Goal: Entertainment & Leisure: Consume media (video, audio)

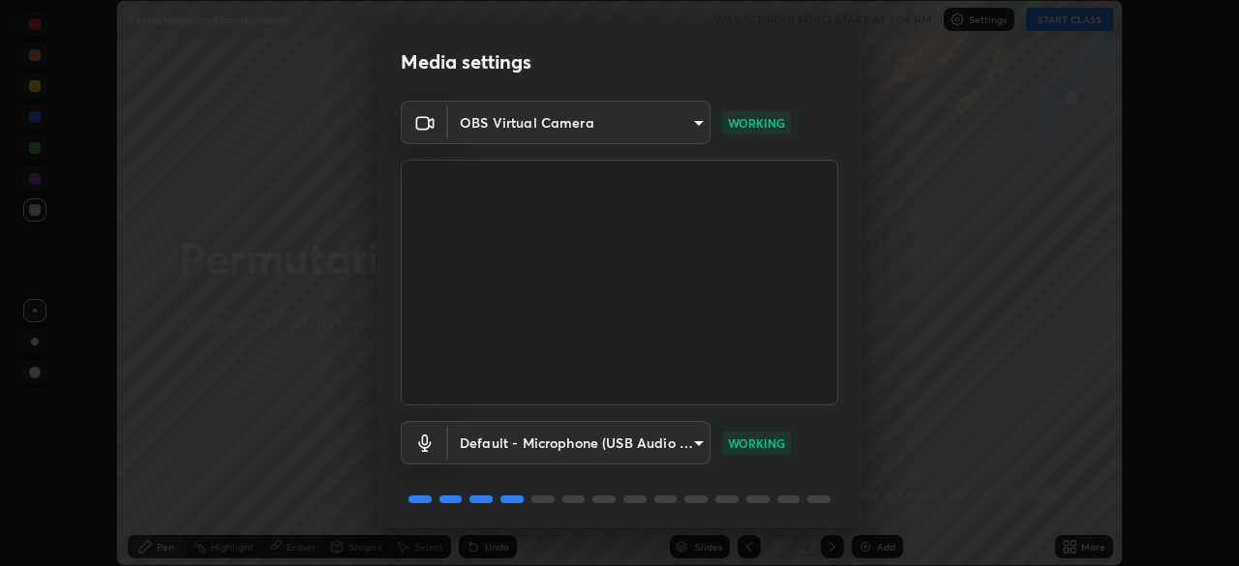
scroll to position [69, 0]
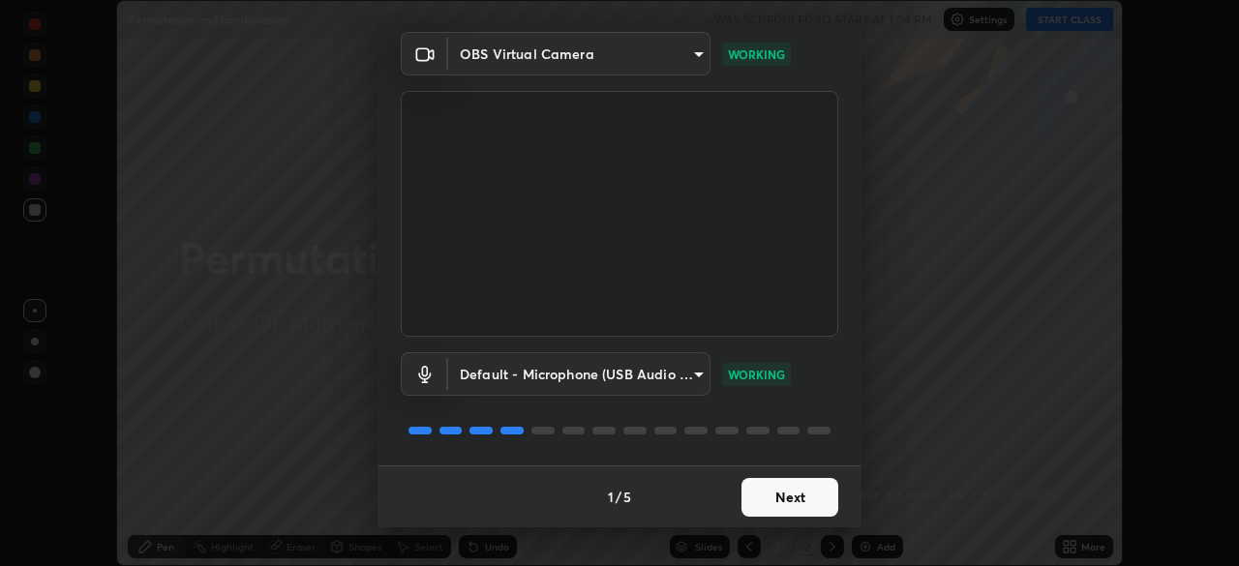
click at [786, 494] on button "Next" at bounding box center [790, 497] width 97 height 39
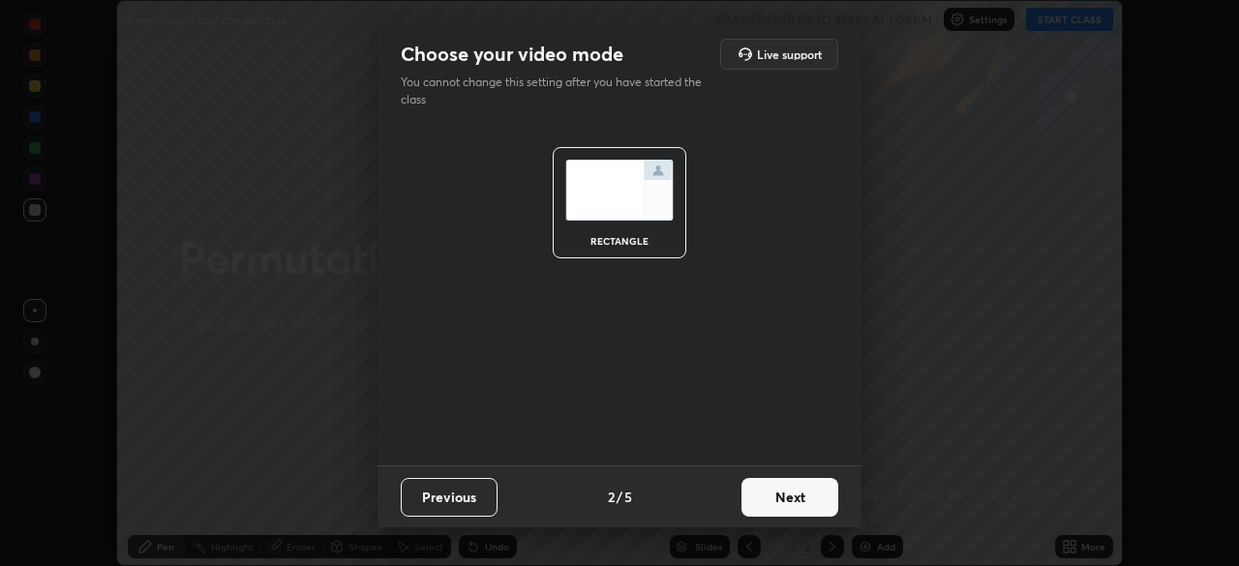
click at [782, 489] on button "Next" at bounding box center [790, 497] width 97 height 39
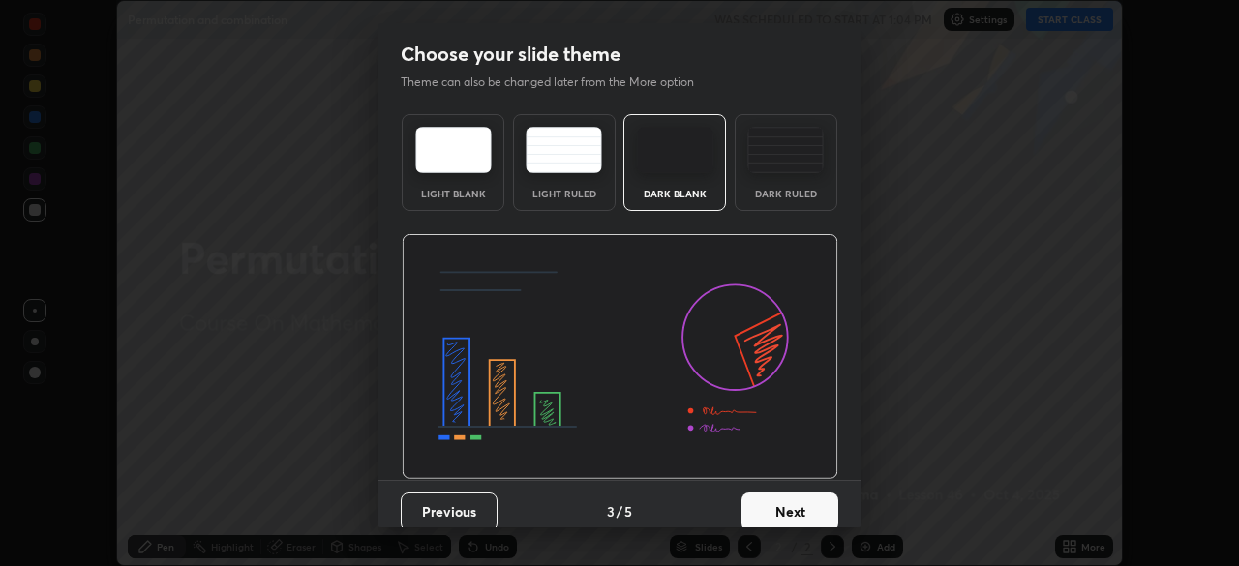
scroll to position [15, 0]
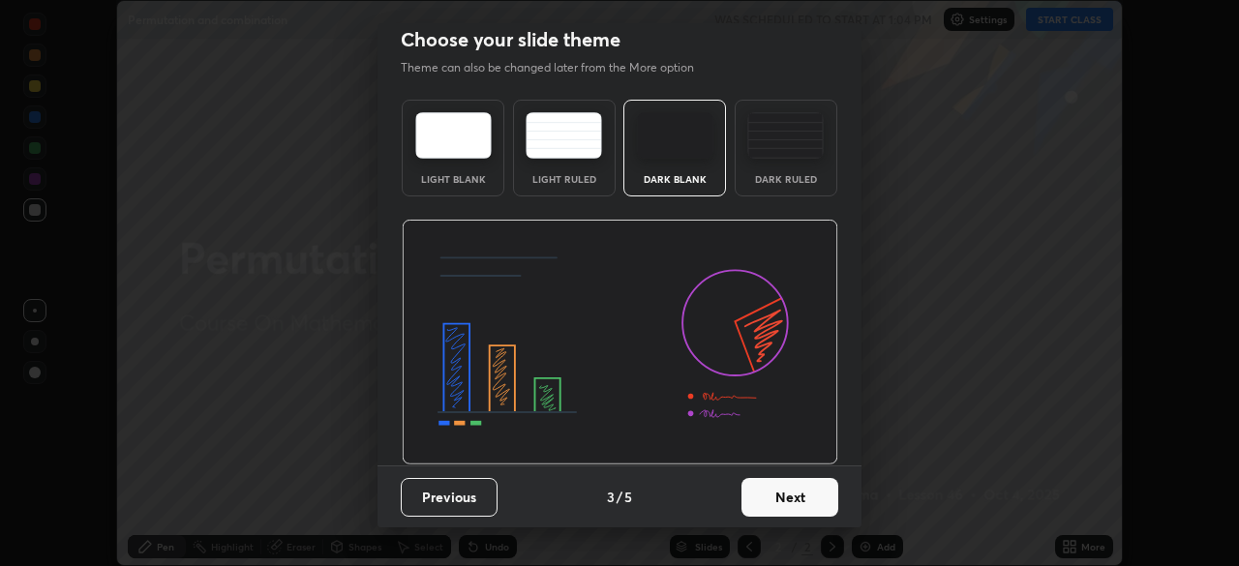
click at [778, 489] on button "Next" at bounding box center [790, 497] width 97 height 39
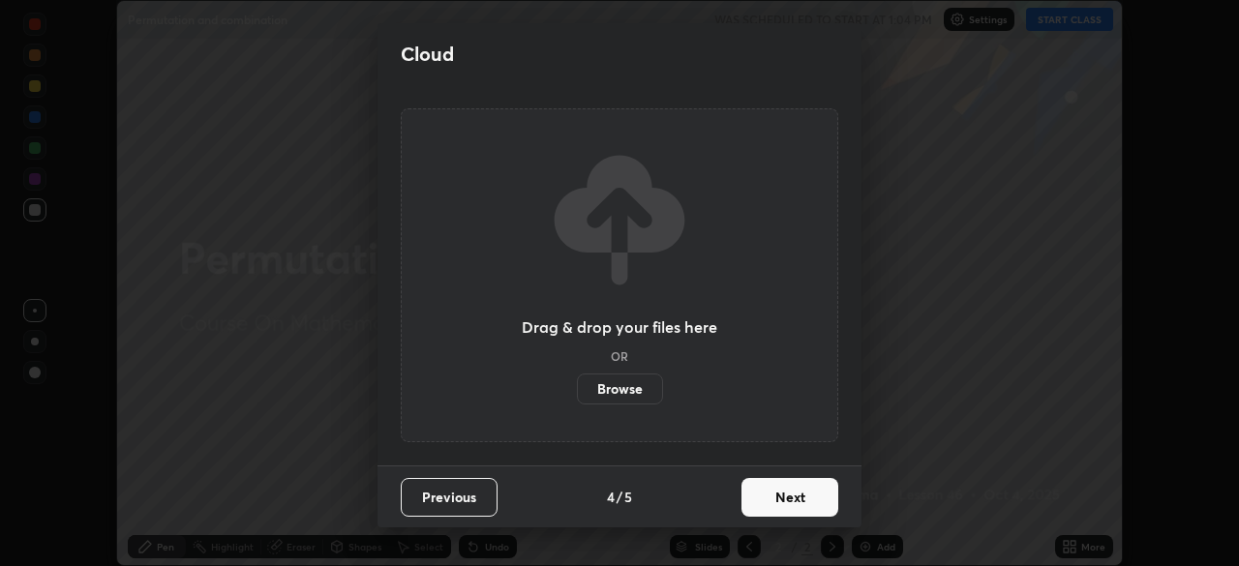
scroll to position [0, 0]
click at [786, 501] on button "Next" at bounding box center [790, 497] width 97 height 39
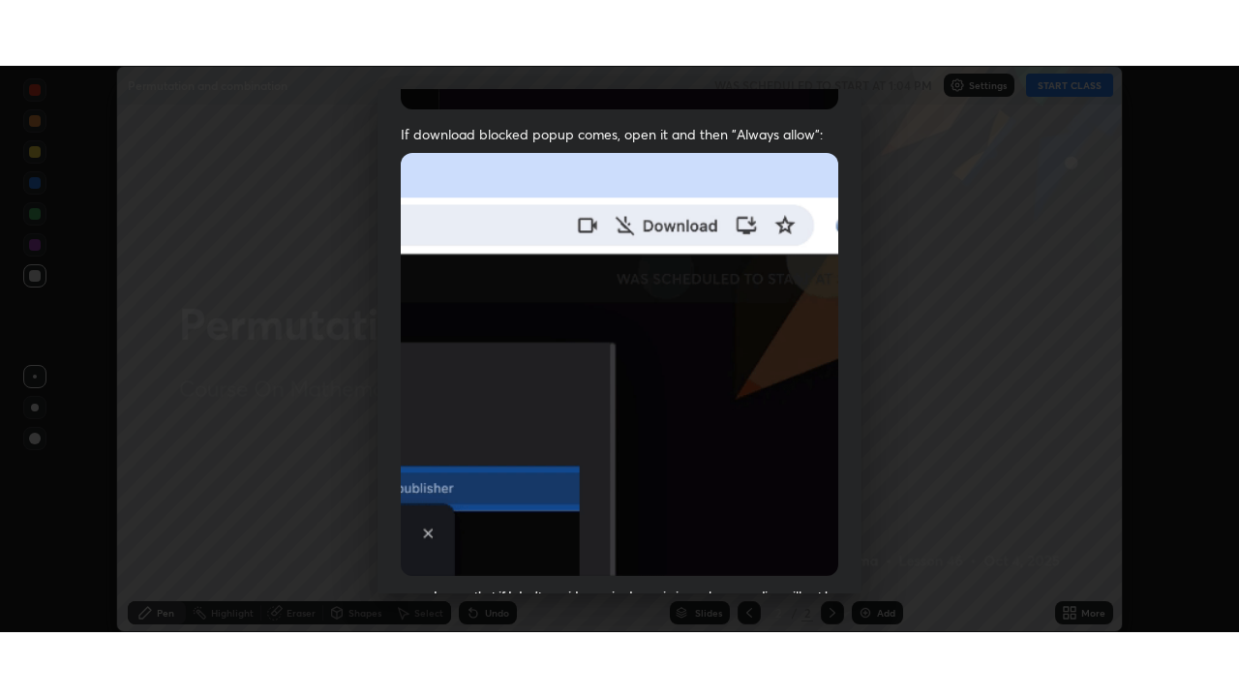
scroll to position [464, 0]
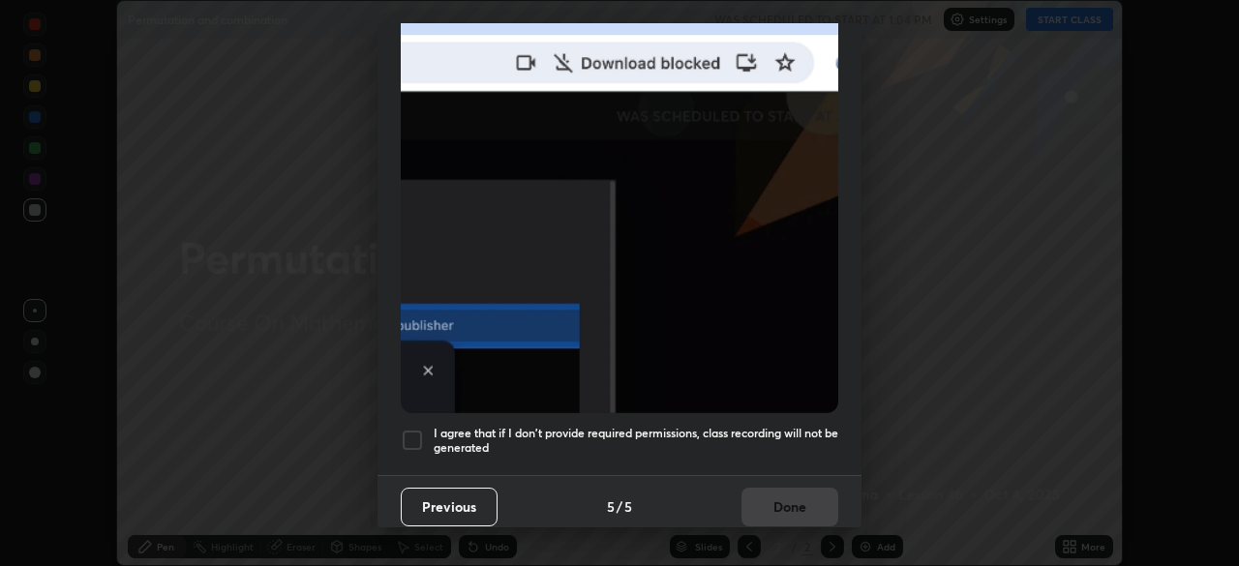
click at [415, 435] on div at bounding box center [412, 440] width 23 height 23
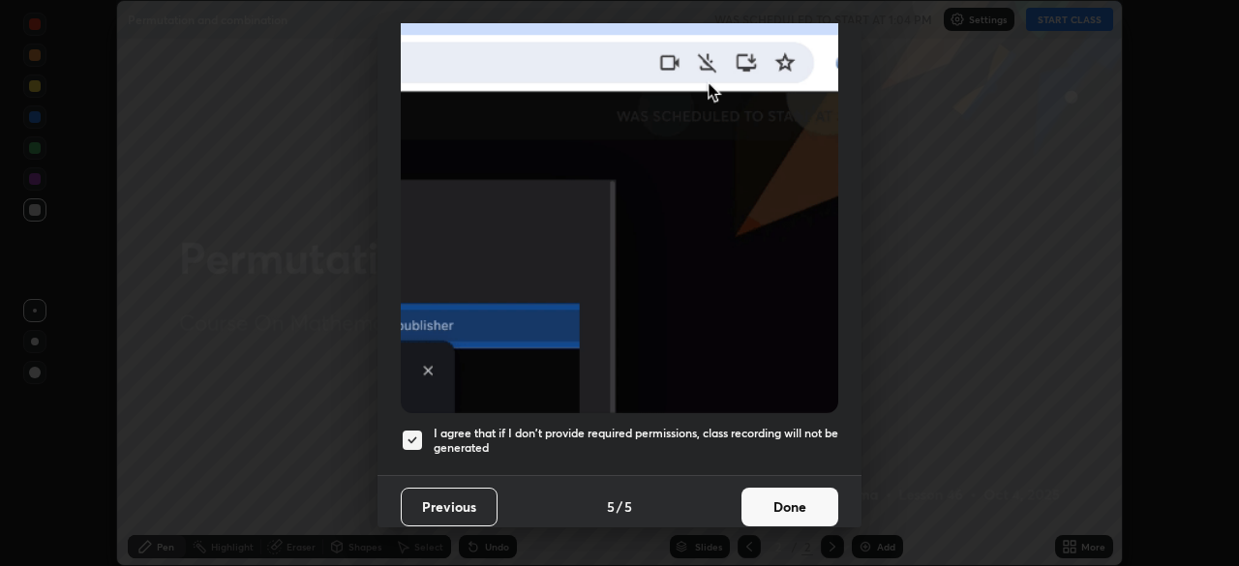
click at [787, 495] on button "Done" at bounding box center [790, 507] width 97 height 39
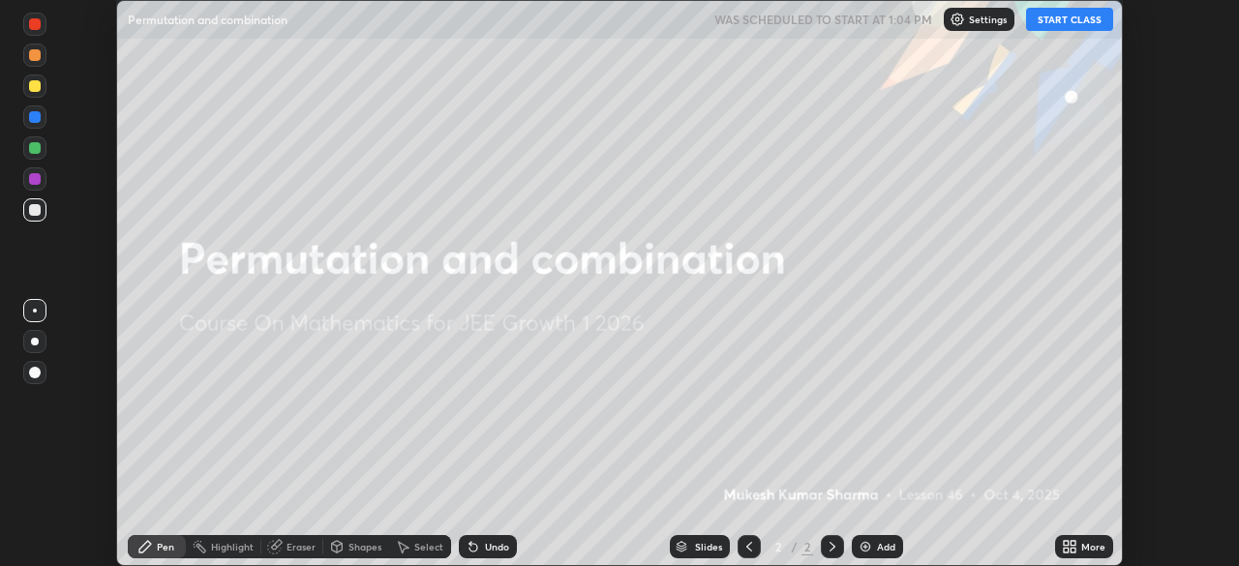
click at [1059, 28] on button "START CLASS" at bounding box center [1069, 19] width 87 height 23
click at [872, 543] on div "Add" at bounding box center [877, 546] width 51 height 23
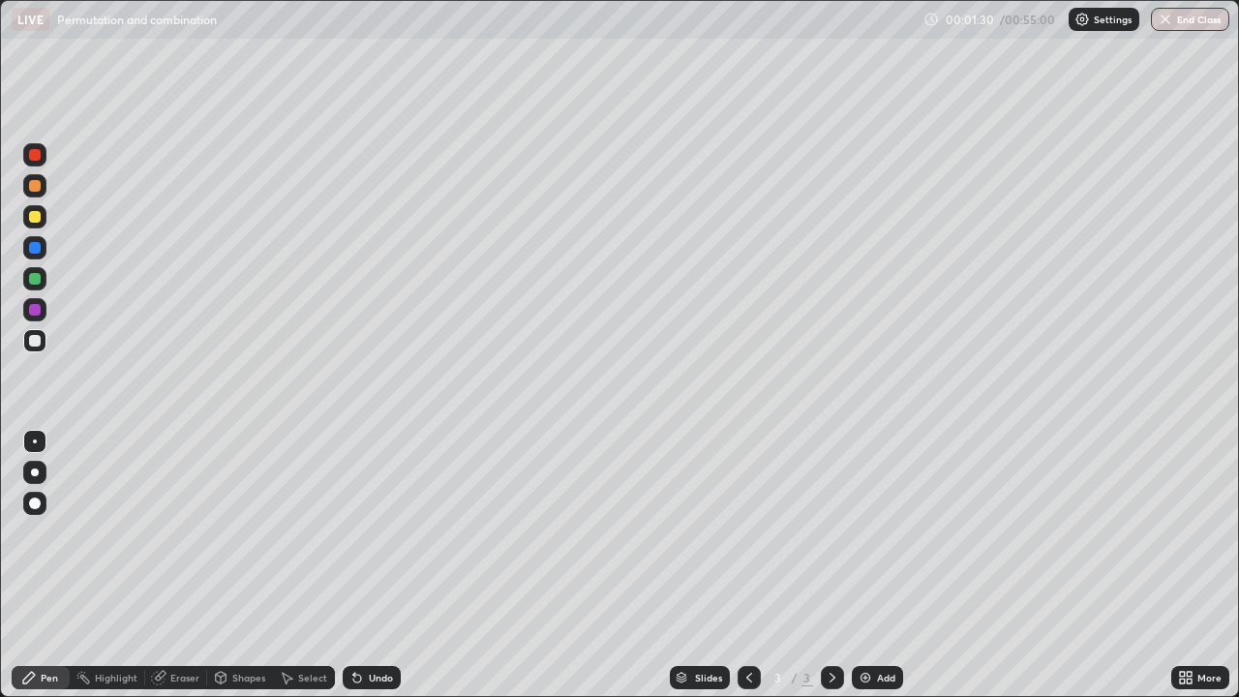
scroll to position [697, 1239]
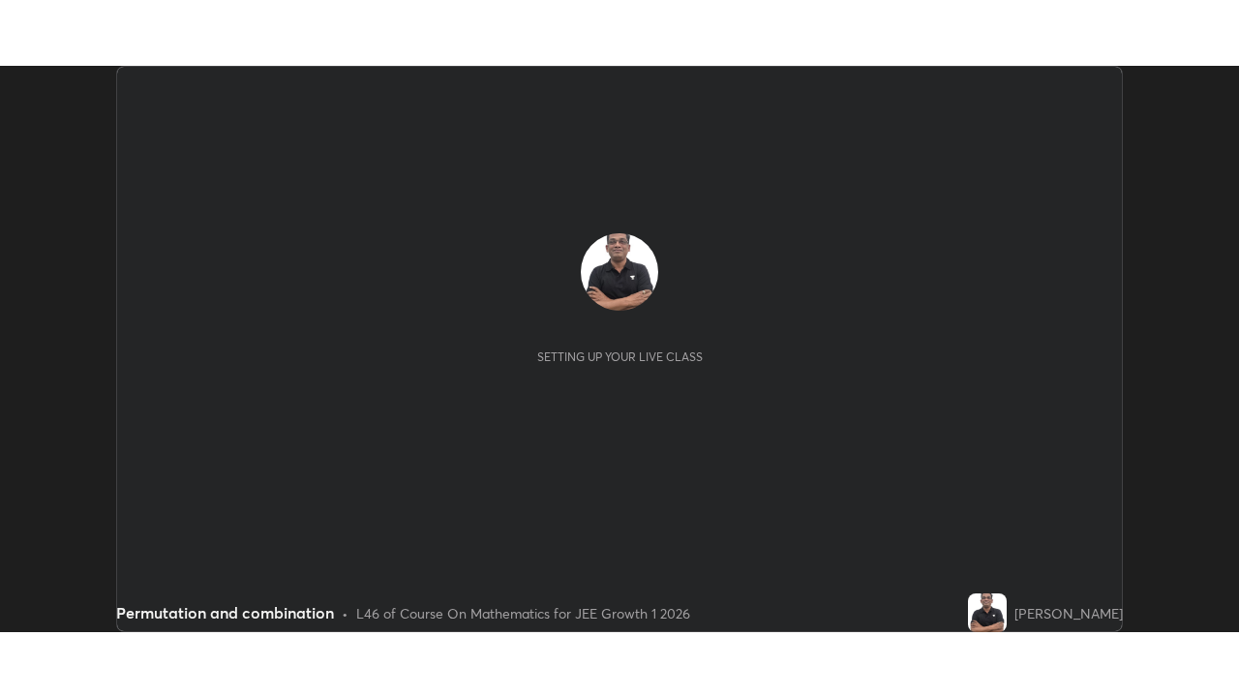
scroll to position [566, 1239]
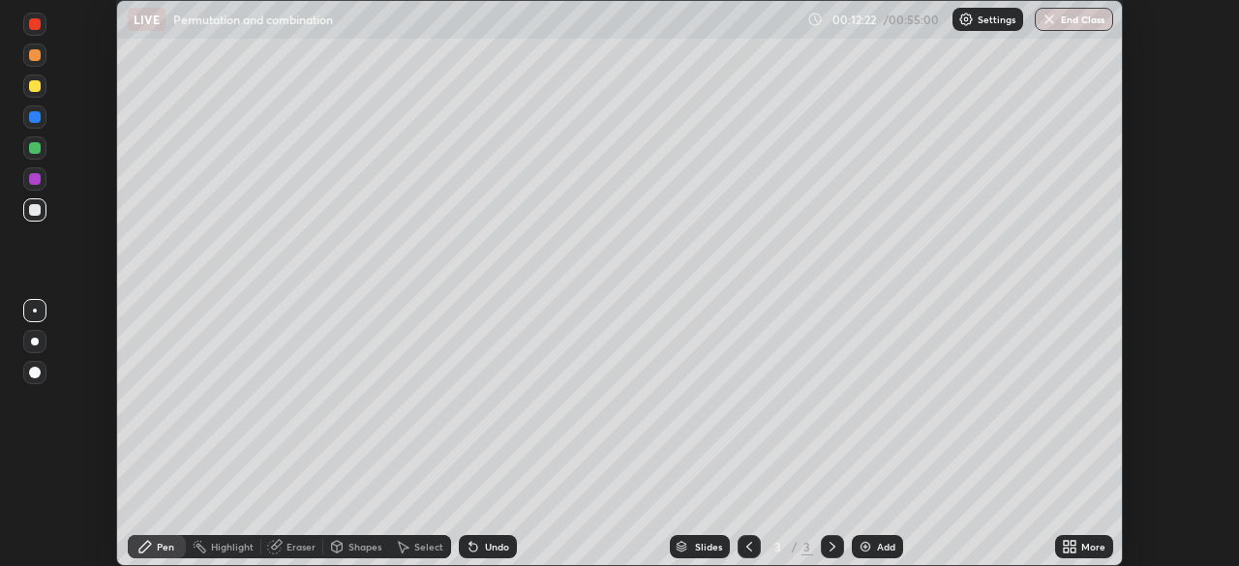
click at [1070, 548] on icon at bounding box center [1069, 546] width 15 height 15
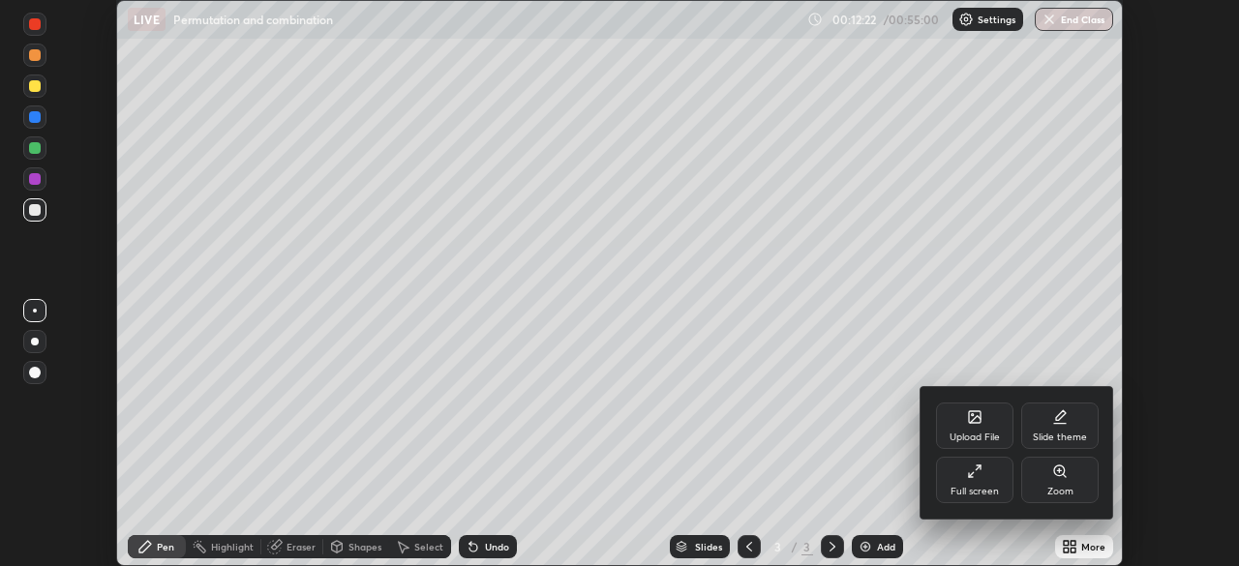
click at [971, 476] on icon at bounding box center [971, 476] width 4 height 4
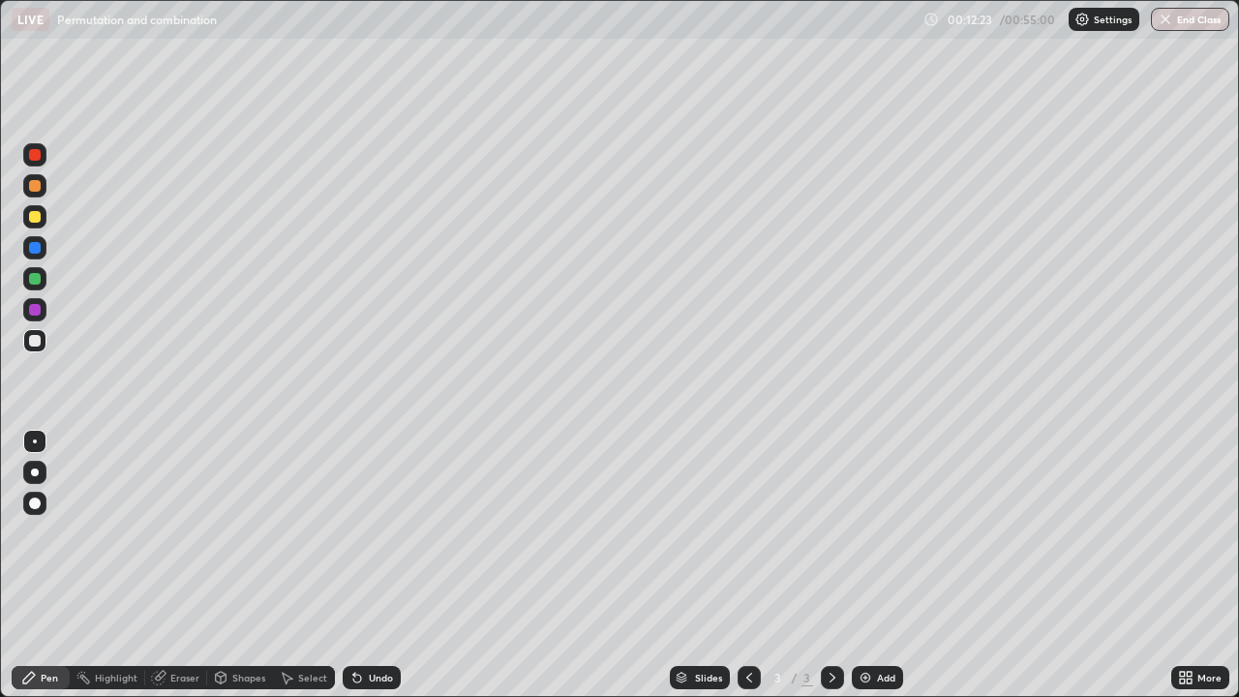
scroll to position [697, 1239]
click at [25, 219] on div at bounding box center [34, 216] width 23 height 23
click at [35, 473] on div at bounding box center [35, 473] width 8 height 8
click at [364, 565] on div "Undo" at bounding box center [372, 677] width 58 height 23
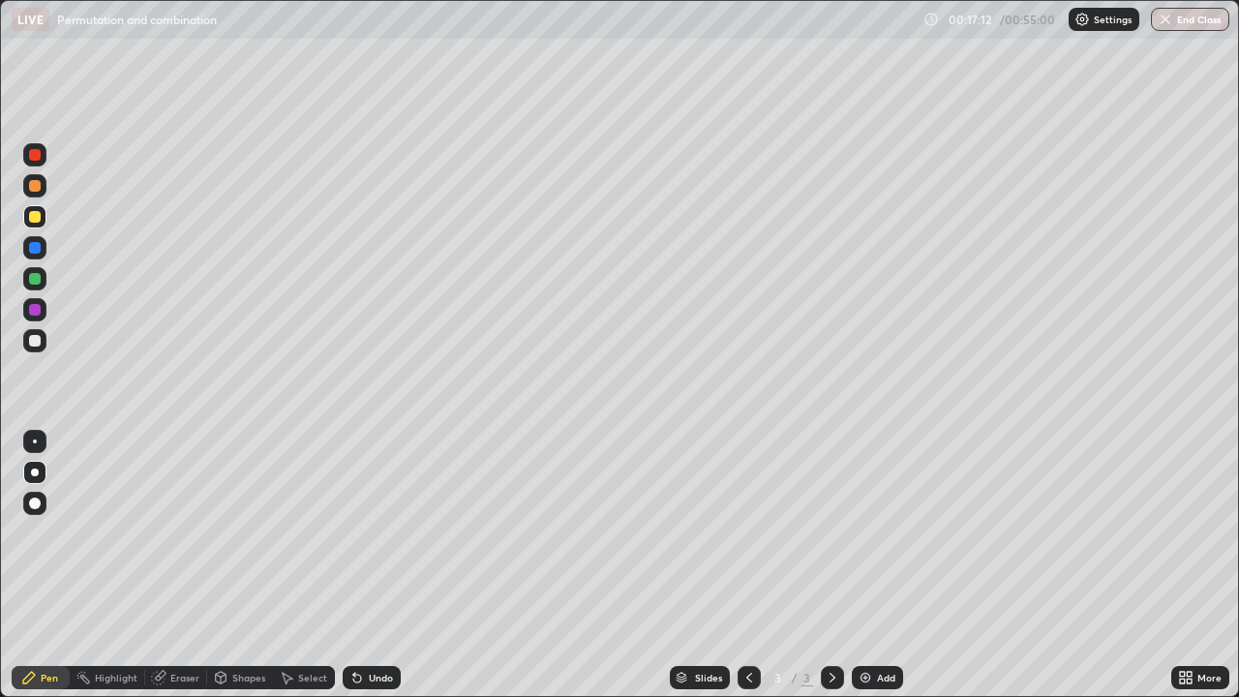
click at [364, 565] on div "Undo" at bounding box center [372, 677] width 58 height 23
click at [365, 565] on div "Undo" at bounding box center [372, 677] width 58 height 23
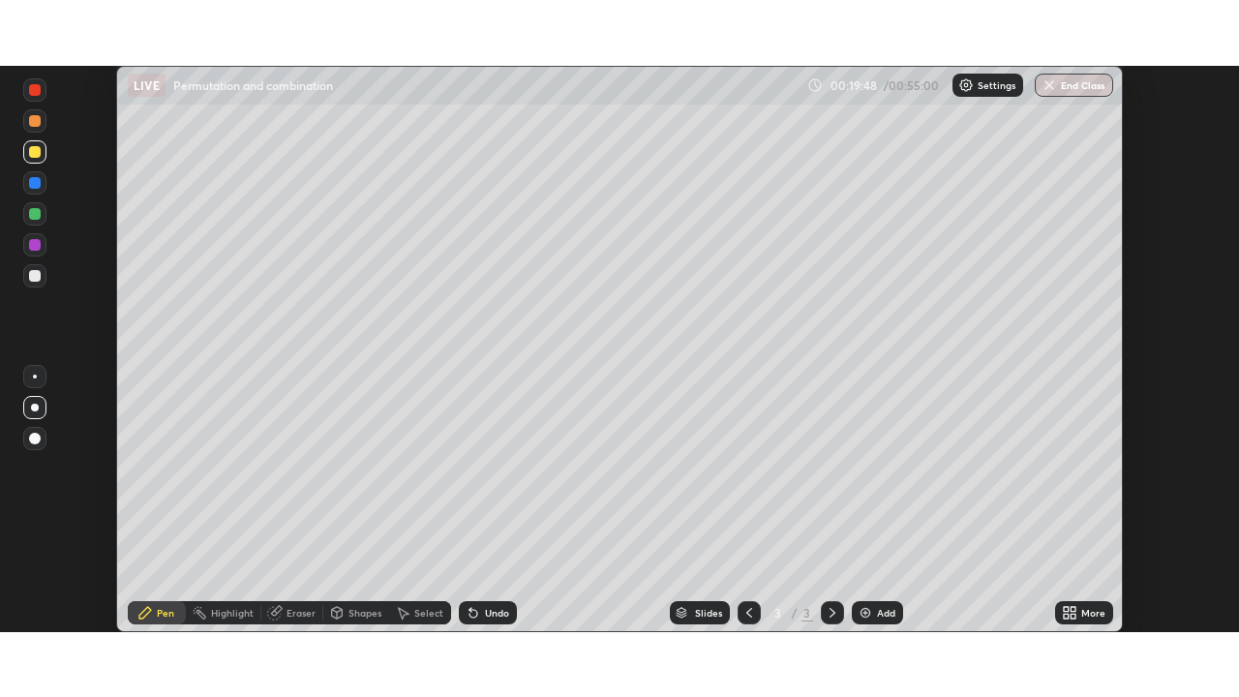
scroll to position [566, 1239]
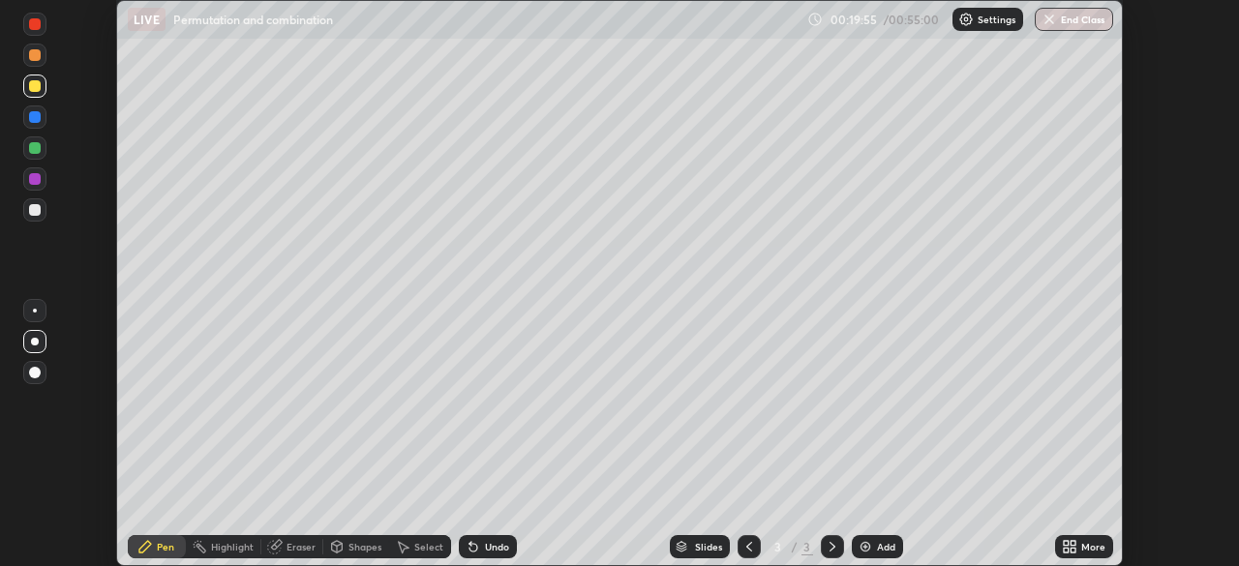
click at [1065, 542] on icon at bounding box center [1066, 543] width 5 height 5
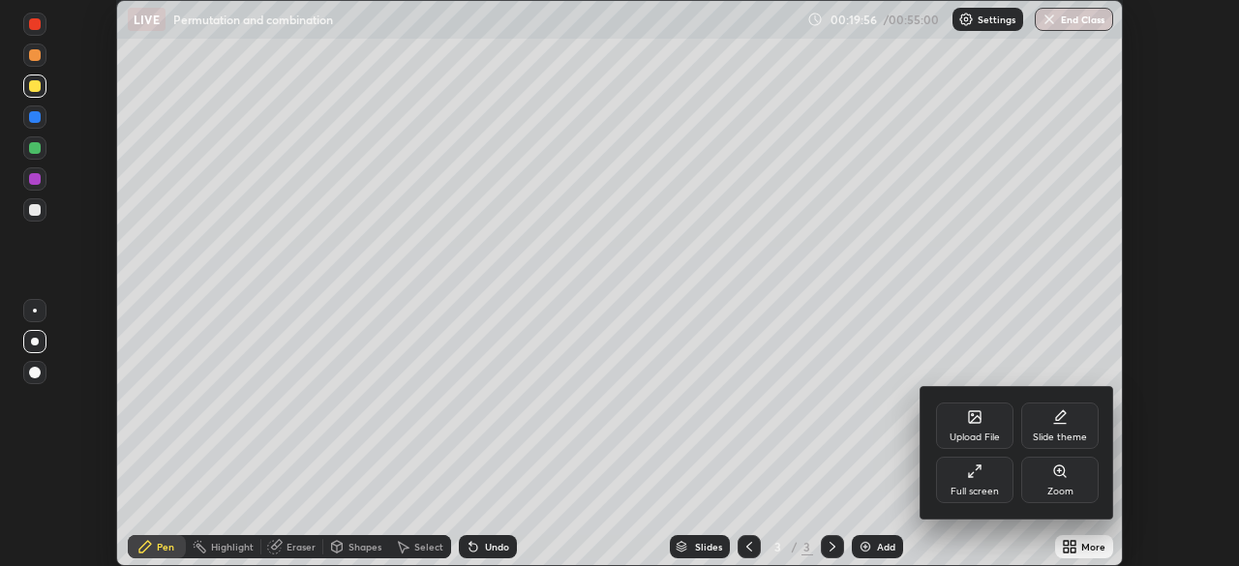
click at [972, 470] on icon at bounding box center [974, 471] width 15 height 15
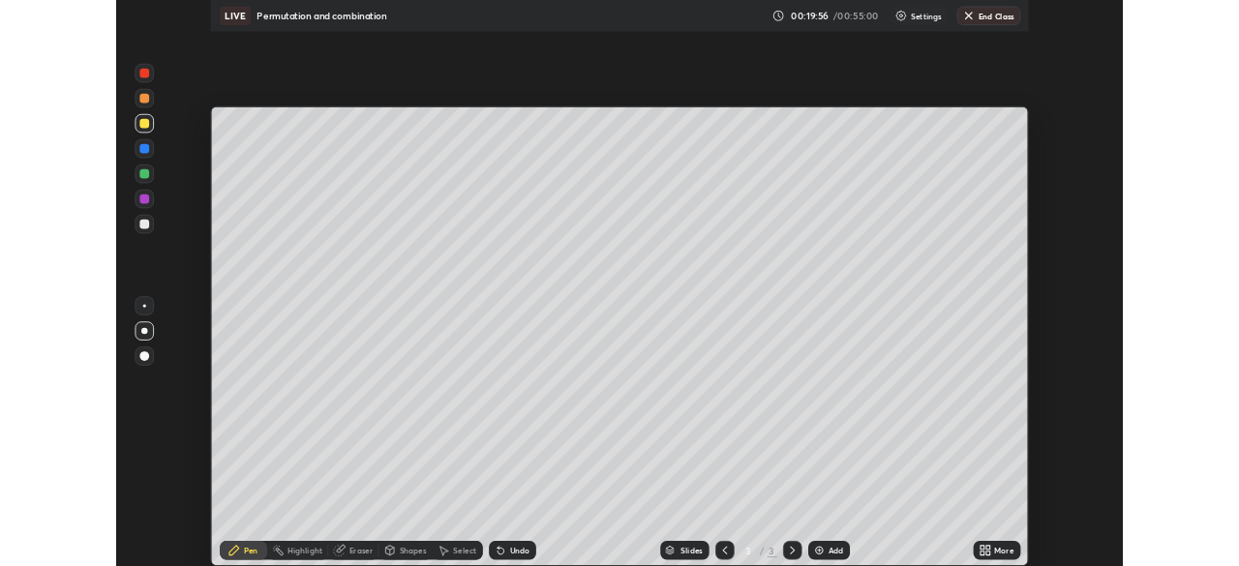
scroll to position [697, 1239]
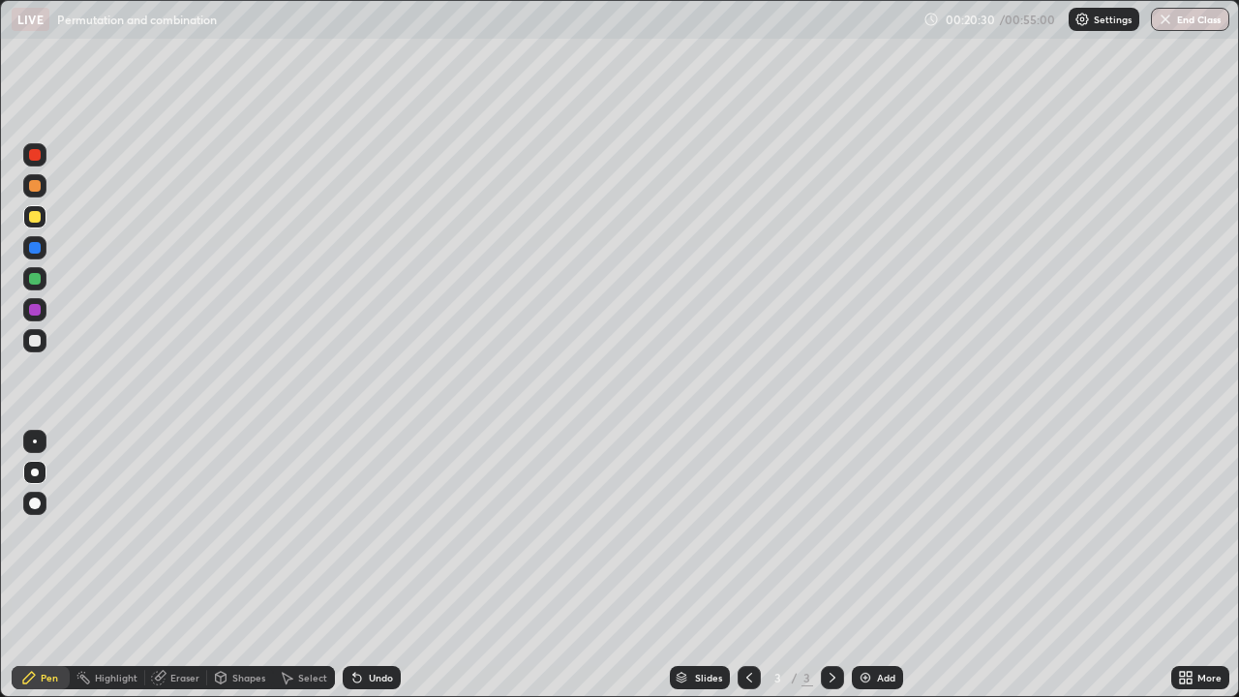
click at [864, 565] on img at bounding box center [865, 677] width 15 height 15
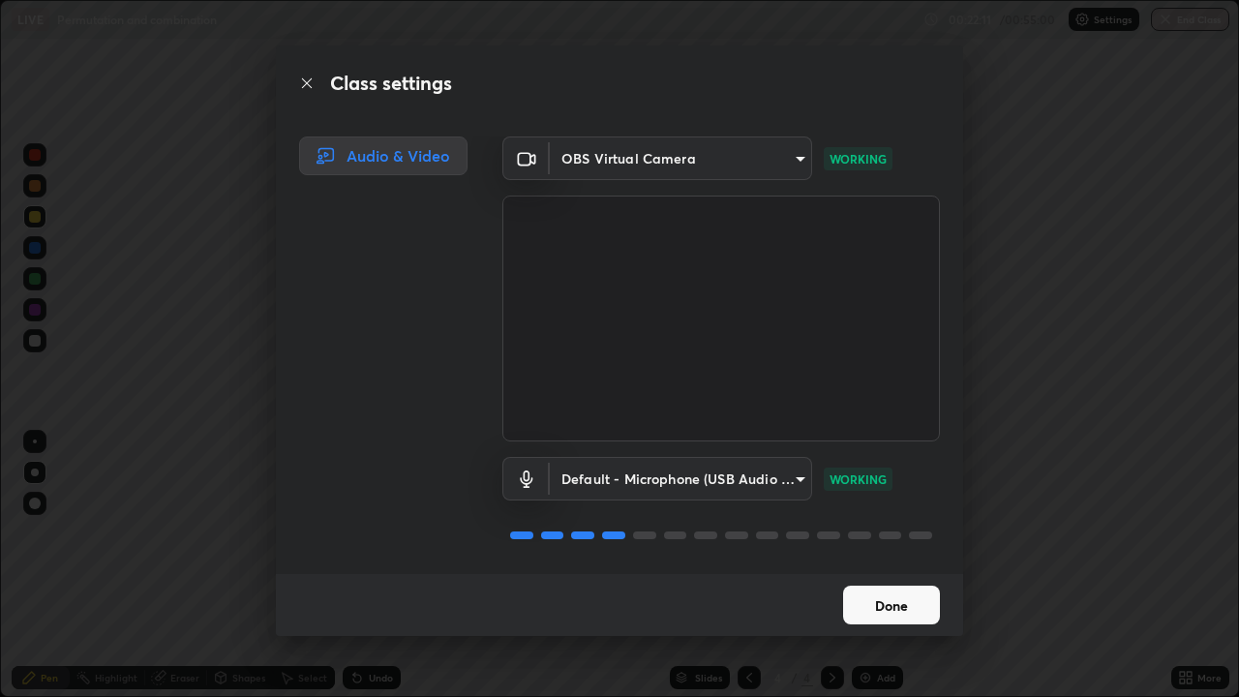
click at [900, 565] on button "Done" at bounding box center [891, 605] width 97 height 39
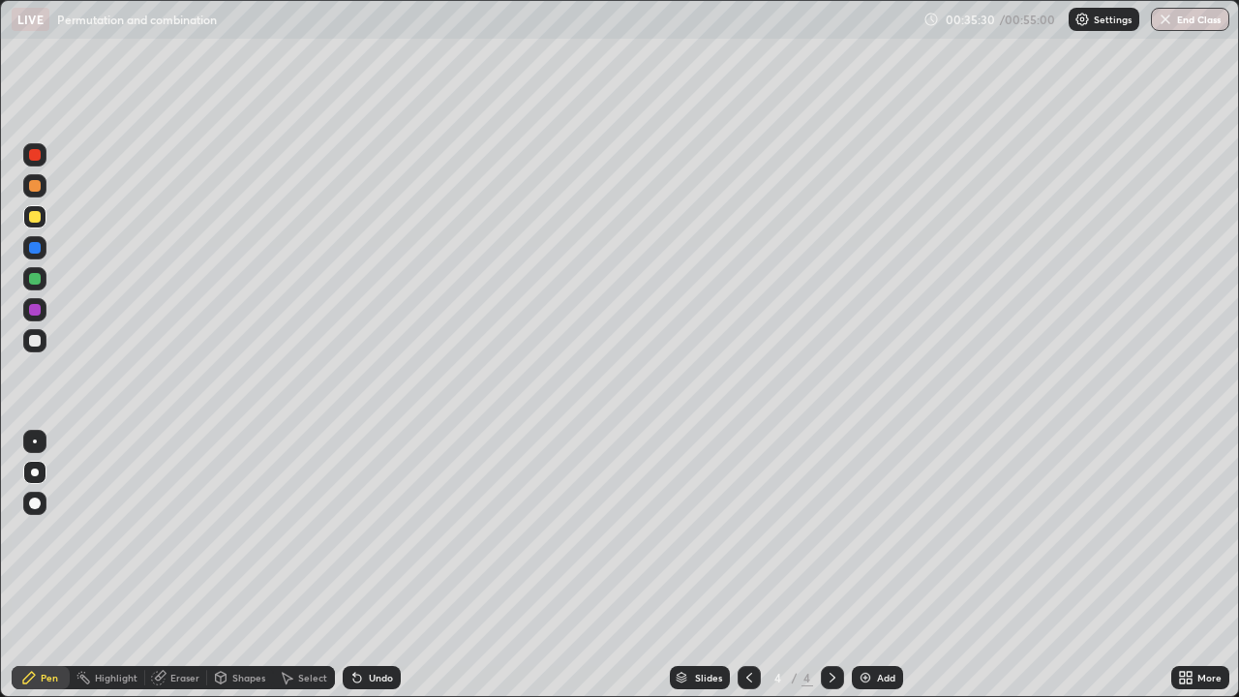
click at [872, 565] on div "Add" at bounding box center [877, 677] width 51 height 23
click at [373, 565] on div "Undo" at bounding box center [381, 678] width 24 height 10
click at [380, 565] on div "Undo" at bounding box center [381, 678] width 24 height 10
click at [383, 565] on div "Undo" at bounding box center [381, 678] width 24 height 10
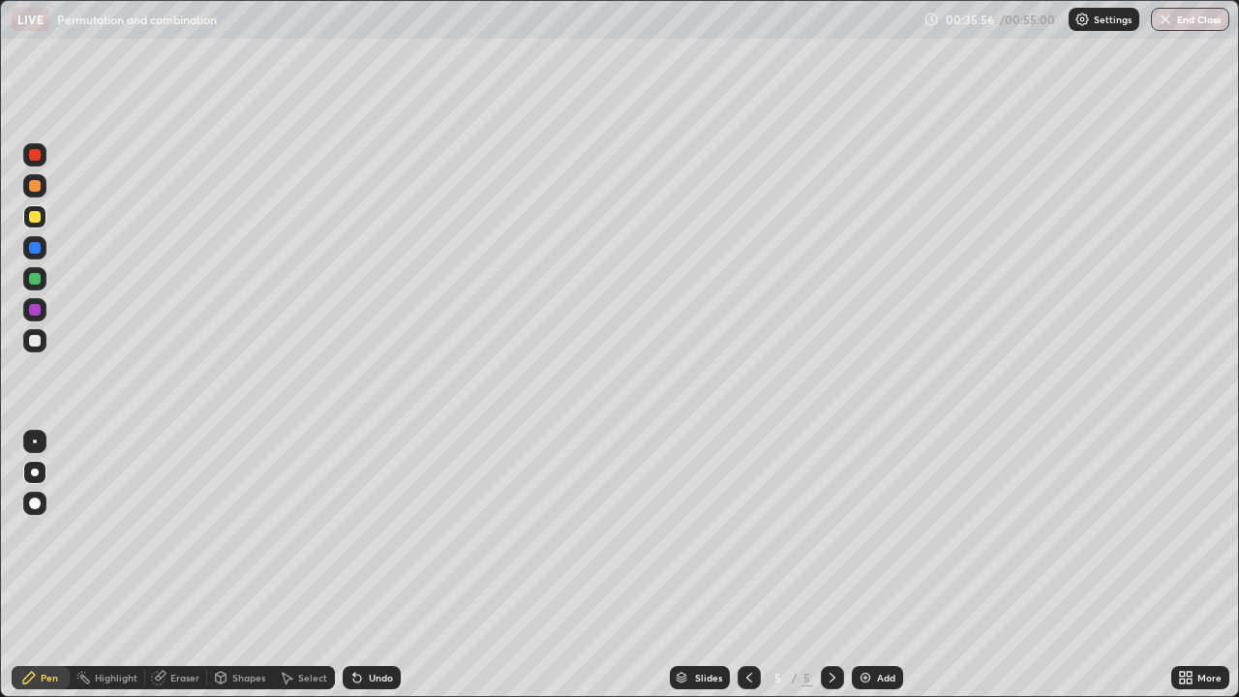
click at [373, 565] on div "Undo" at bounding box center [381, 678] width 24 height 10
click at [370, 565] on div "Undo" at bounding box center [381, 678] width 24 height 10
click at [376, 565] on div "Undo" at bounding box center [381, 678] width 24 height 10
click at [881, 565] on div "Add" at bounding box center [886, 678] width 18 height 10
click at [382, 565] on div "Undo" at bounding box center [381, 678] width 24 height 10
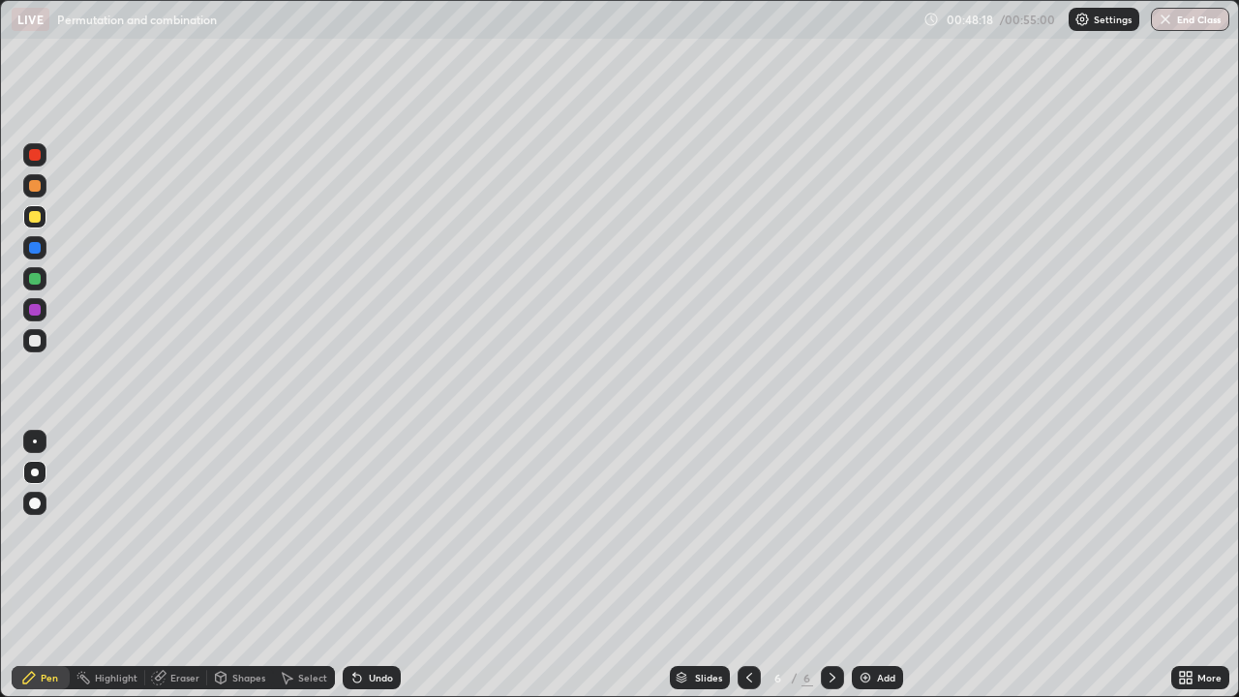
click at [371, 565] on div "Undo" at bounding box center [381, 678] width 24 height 10
click at [372, 565] on div "Undo" at bounding box center [372, 677] width 58 height 23
click at [373, 565] on div "Undo" at bounding box center [372, 677] width 58 height 23
click at [369, 565] on div "Undo" at bounding box center [381, 678] width 24 height 10
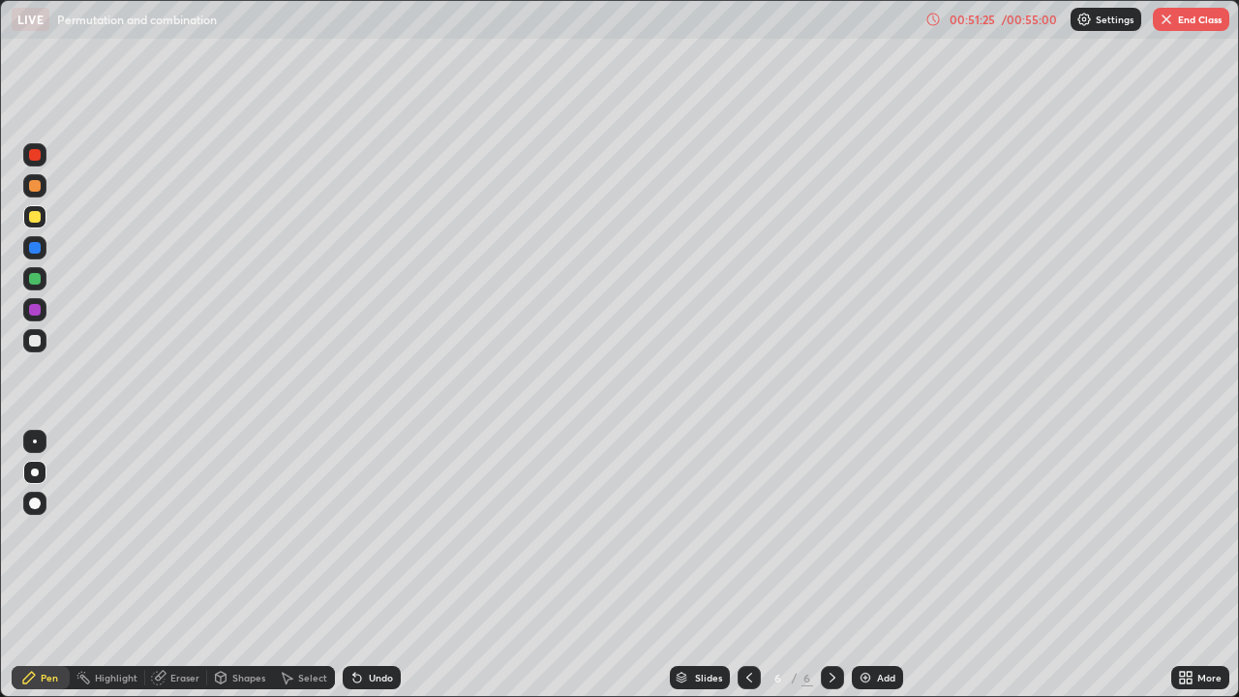
click at [1176, 22] on button "End Class" at bounding box center [1191, 19] width 76 height 23
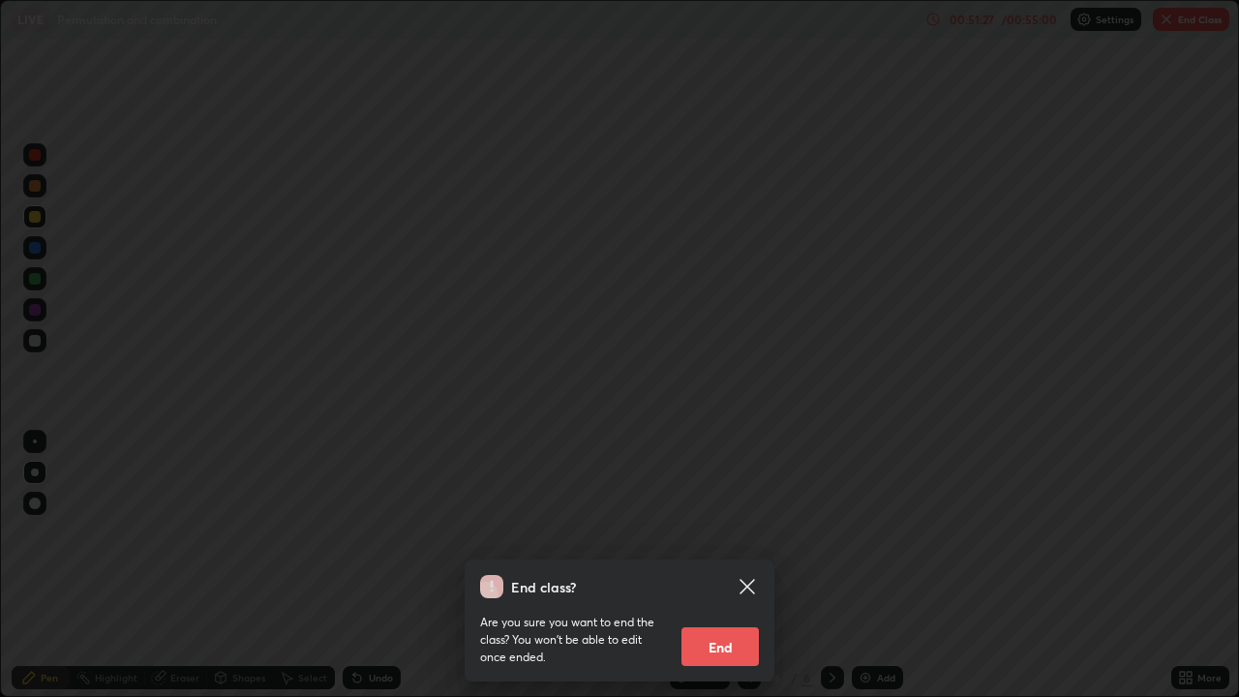
click at [719, 565] on button "End" at bounding box center [720, 646] width 77 height 39
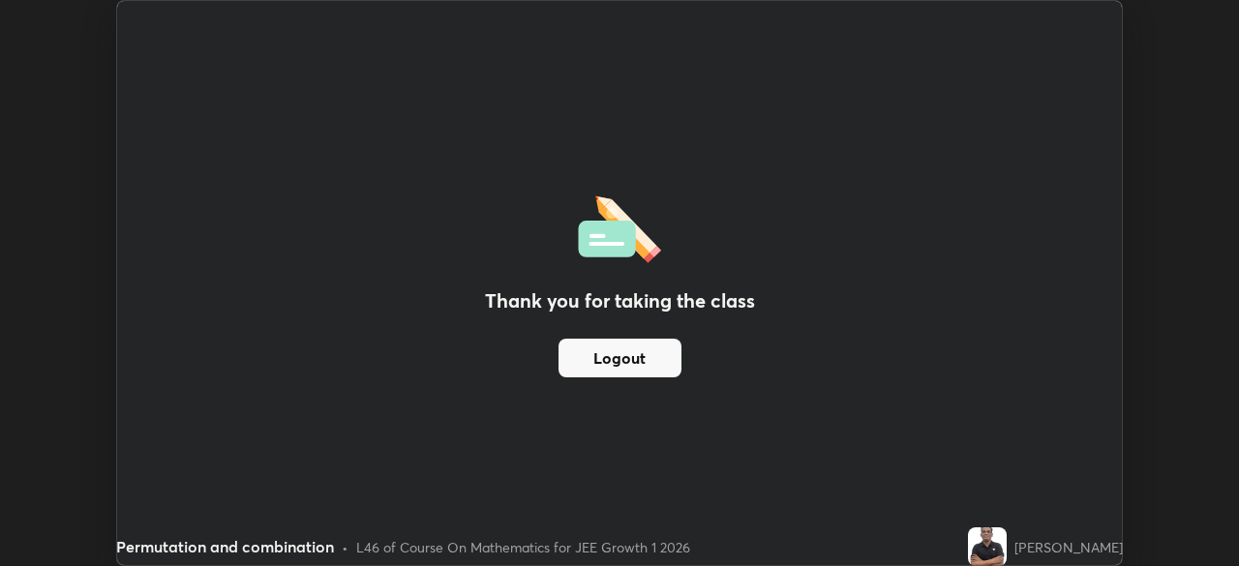
scroll to position [96264, 95591]
click at [630, 373] on button "Logout" at bounding box center [620, 358] width 123 height 39
click at [646, 374] on button "Logout" at bounding box center [620, 358] width 123 height 39
